Goal: Find contact information: Obtain details needed to contact an individual or organization

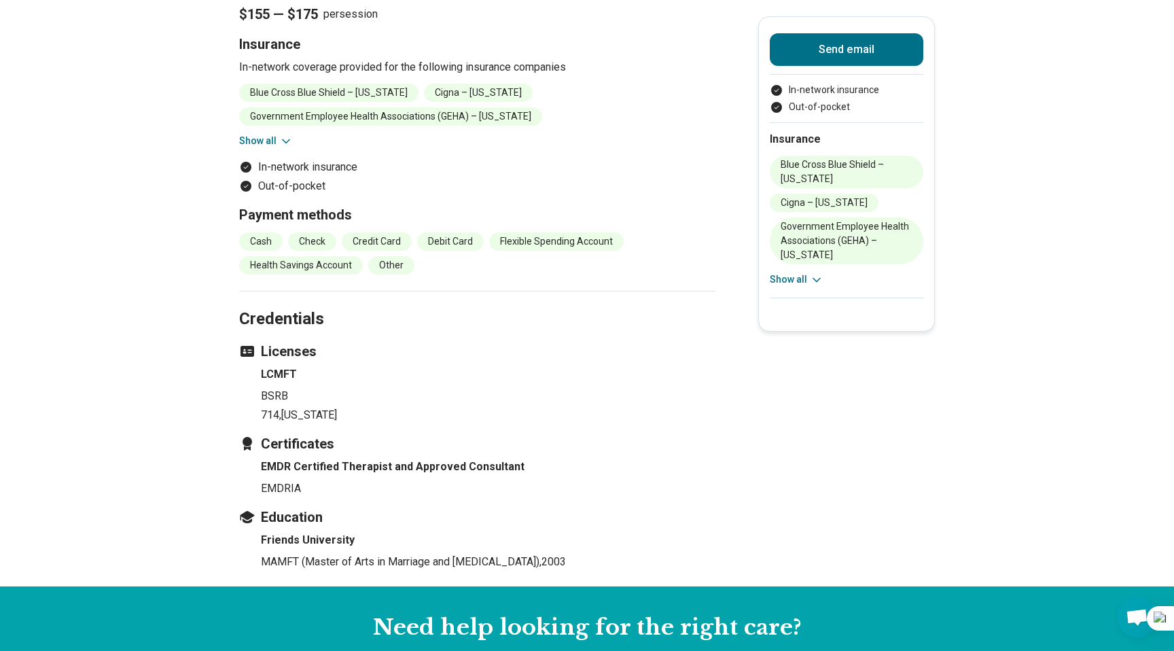
scroll to position [1196, 0]
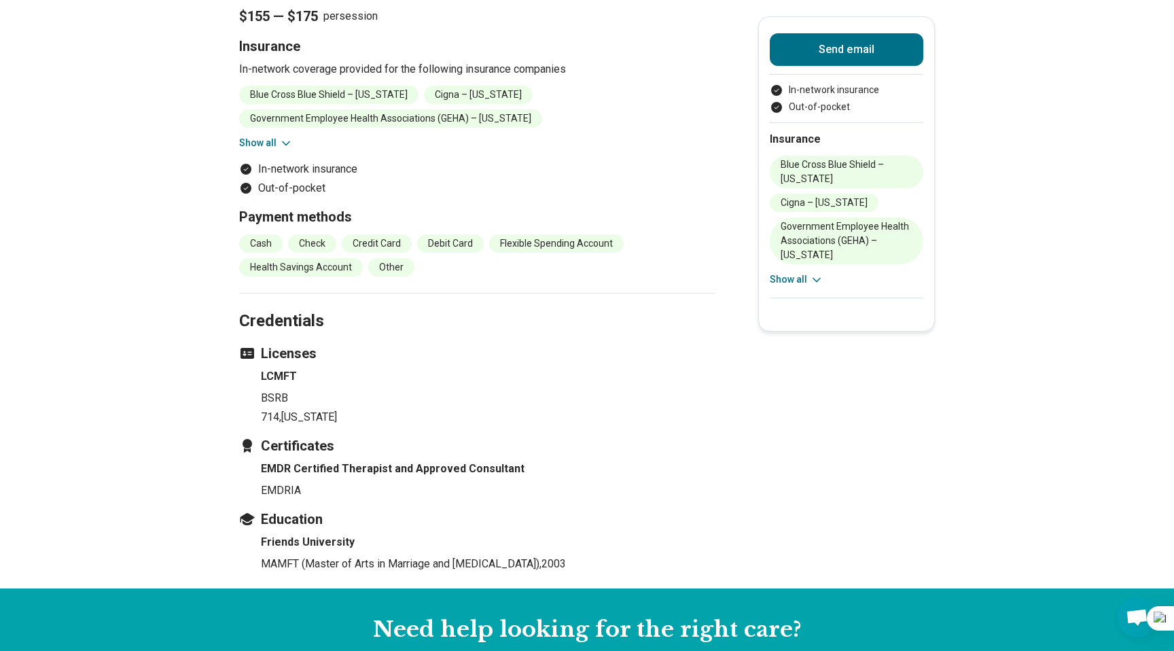
click at [253, 153] on section "Payment options $155 — $175 per session Insurance In-network coverage provided …" at bounding box center [477, 125] width 476 height 337
click at [262, 144] on button "Show all" at bounding box center [266, 143] width 54 height 14
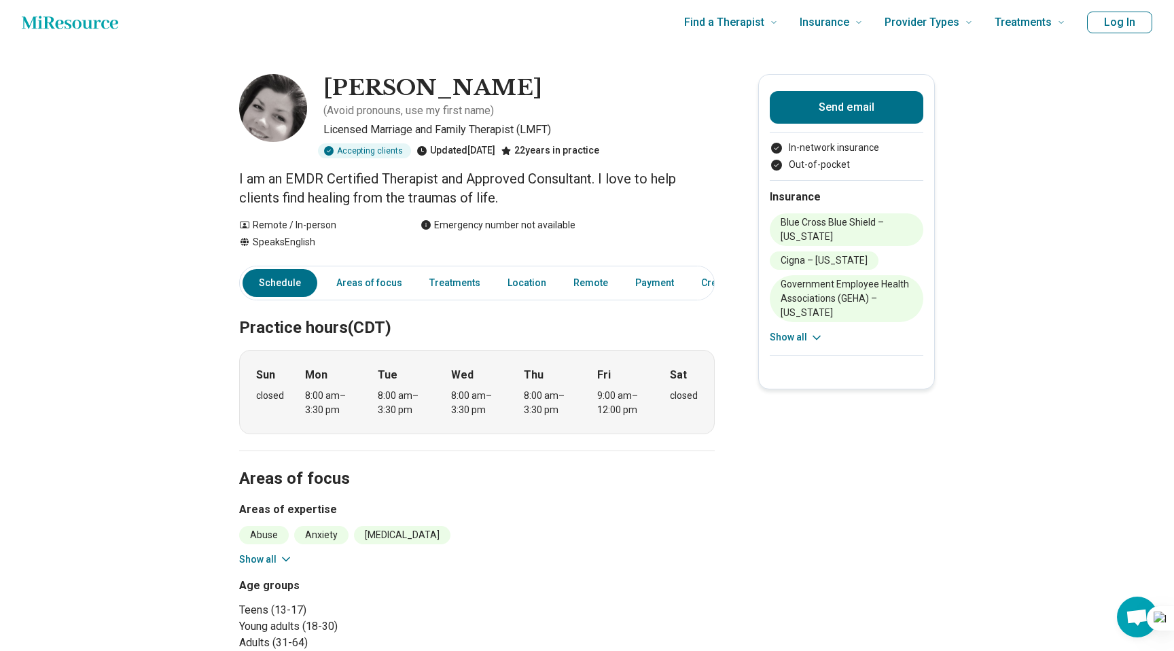
scroll to position [4, 0]
drag, startPoint x: 409, startPoint y: 86, endPoint x: 504, endPoint y: 92, distance: 95.4
click at [504, 92] on h1 "[PERSON_NAME]" at bounding box center [432, 89] width 219 height 29
click at [427, 92] on h1 "[PERSON_NAME]" at bounding box center [432, 89] width 219 height 29
drag, startPoint x: 328, startPoint y: 84, endPoint x: 501, endPoint y: 82, distance: 173.3
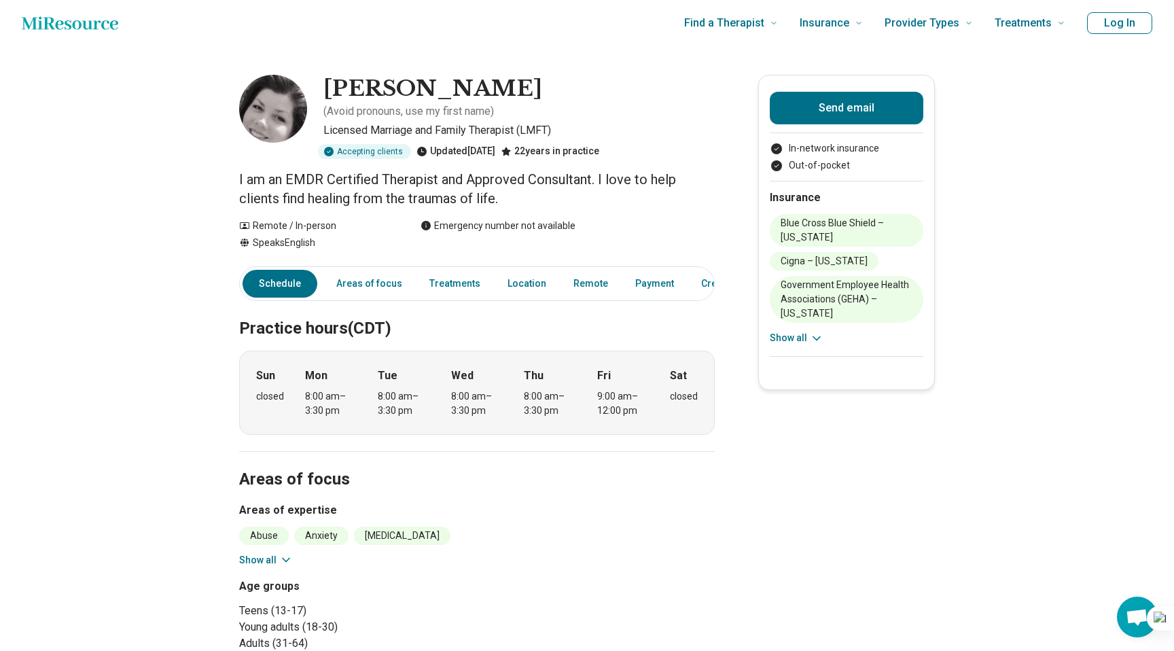
click at [501, 82] on h1 "[PERSON_NAME]" at bounding box center [432, 89] width 219 height 29
copy h1 "[PERSON_NAME]"
